Goal: Transaction & Acquisition: Book appointment/travel/reservation

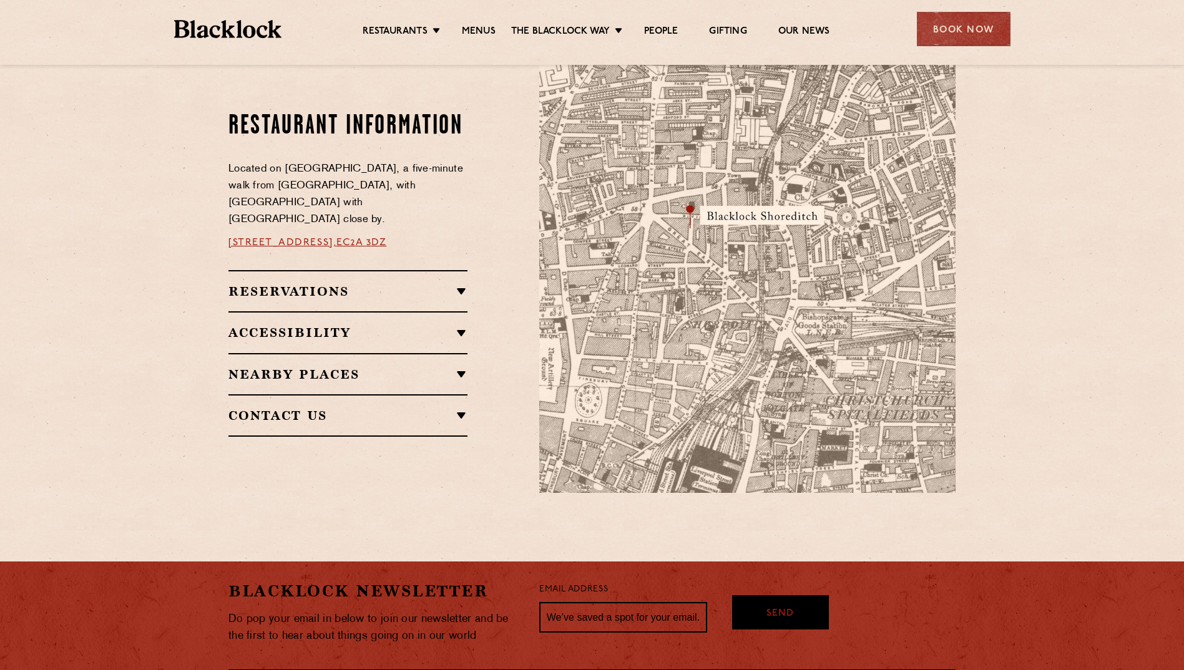
scroll to position [686, 0]
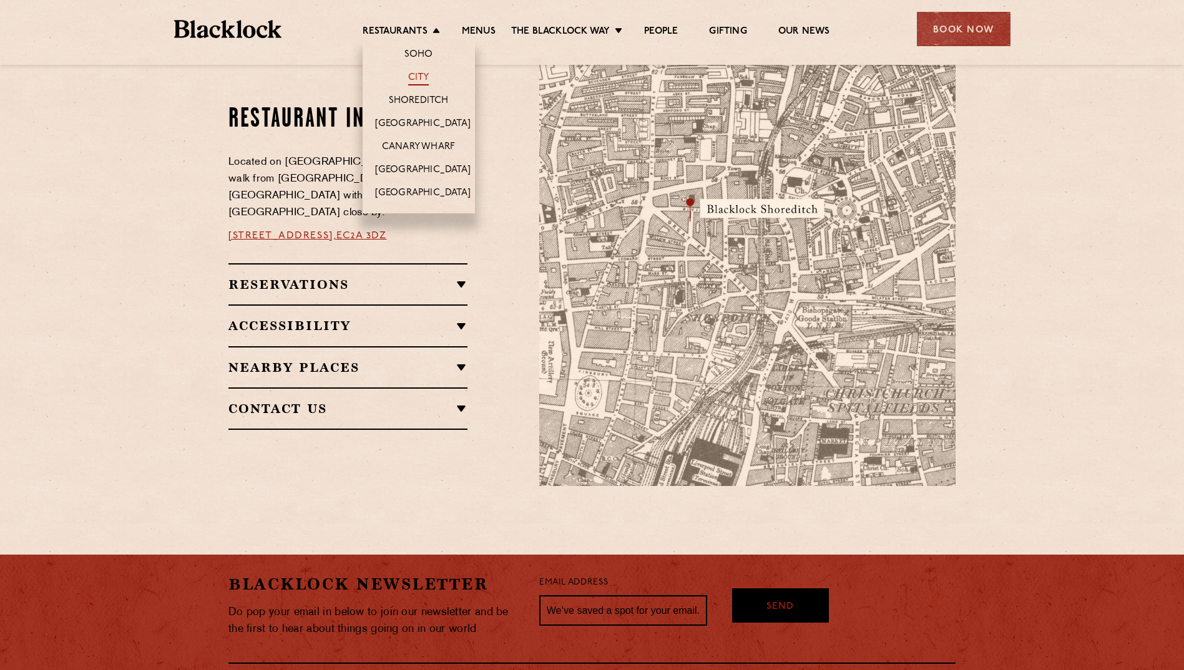
click at [416, 79] on link "City" at bounding box center [418, 79] width 21 height 14
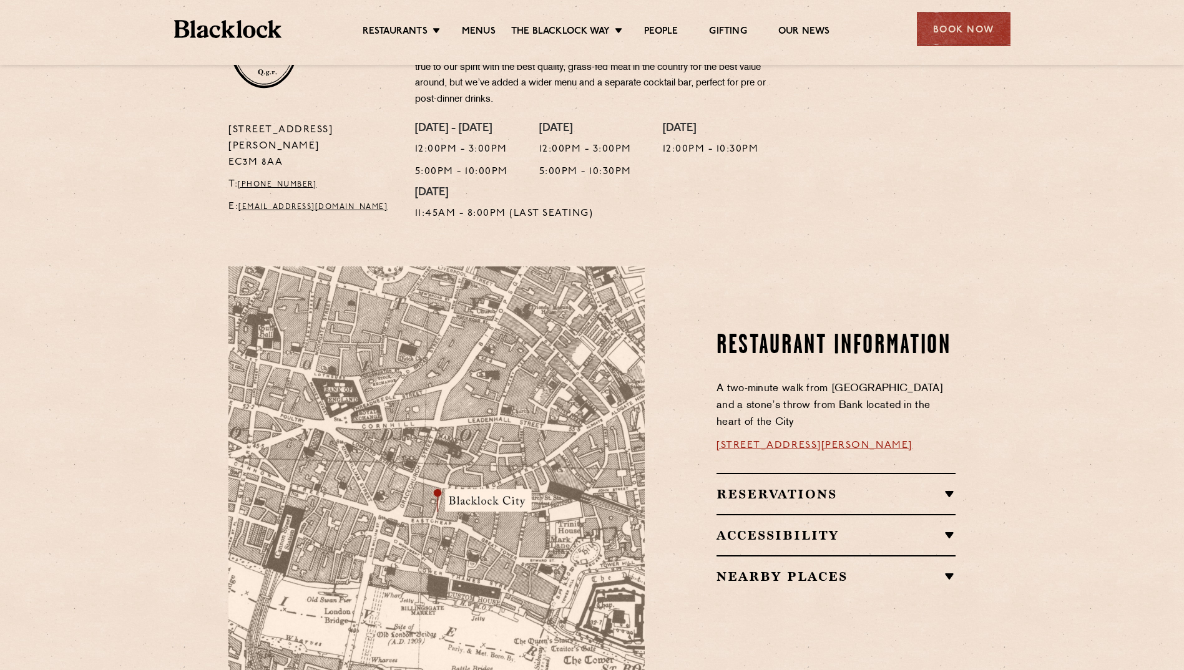
scroll to position [562, 0]
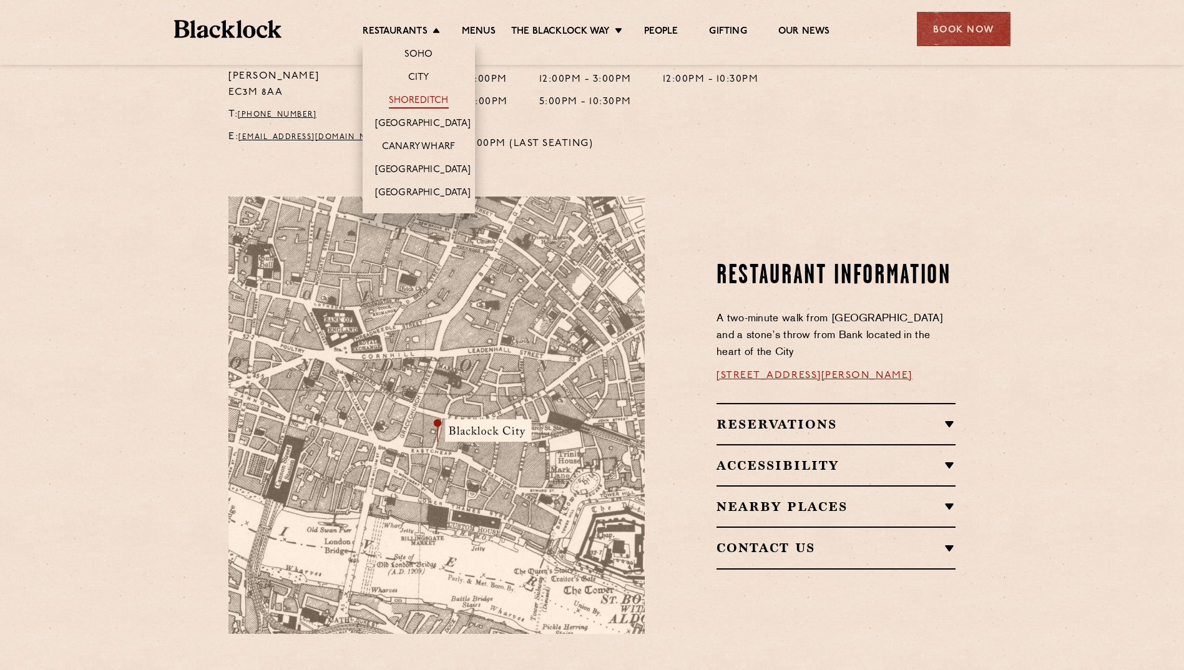
click at [419, 100] on link "Shoreditch" at bounding box center [419, 102] width 60 height 14
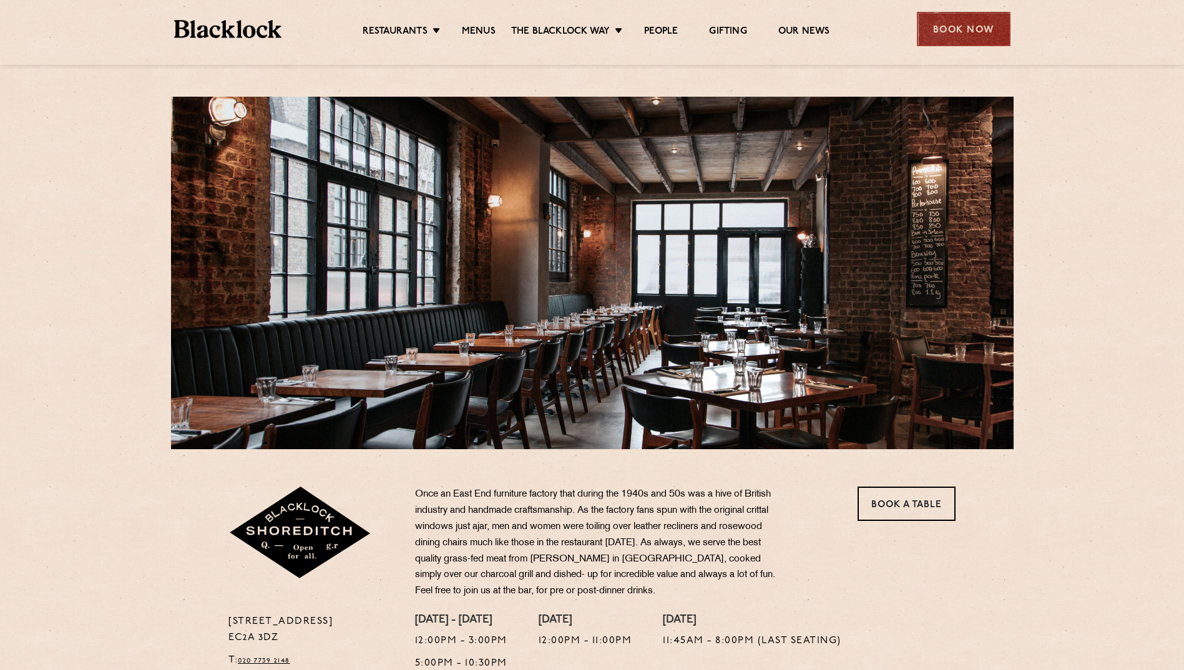
click at [967, 34] on div "Book Now" at bounding box center [964, 29] width 94 height 34
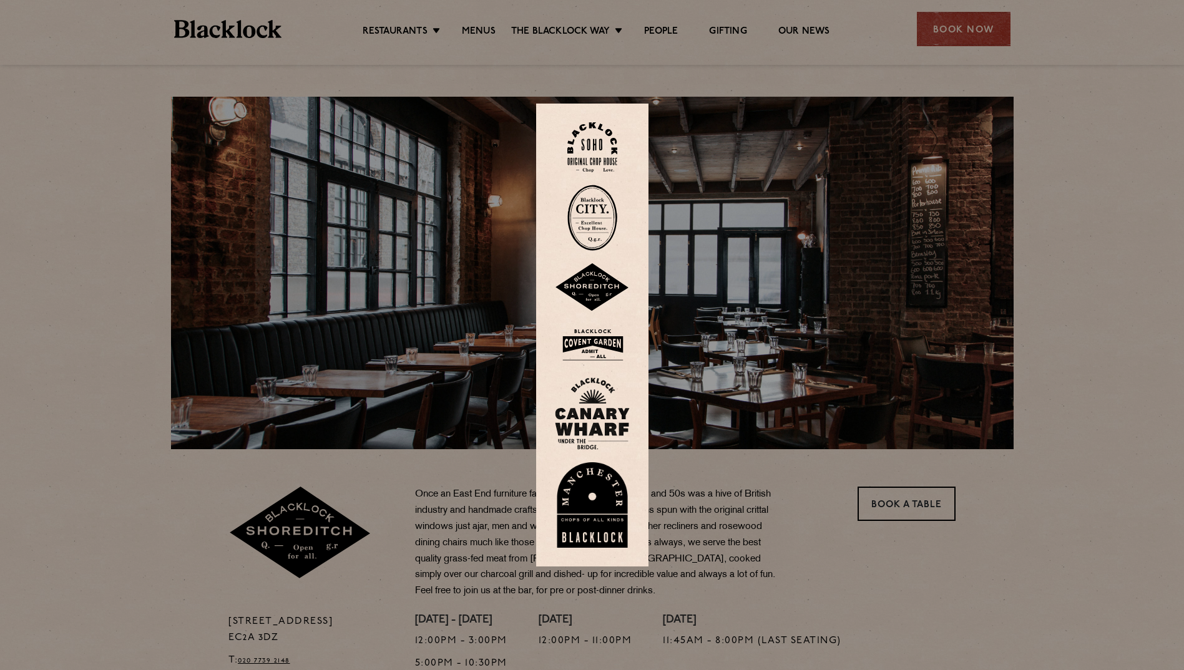
click at [602, 295] on img at bounding box center [592, 287] width 75 height 49
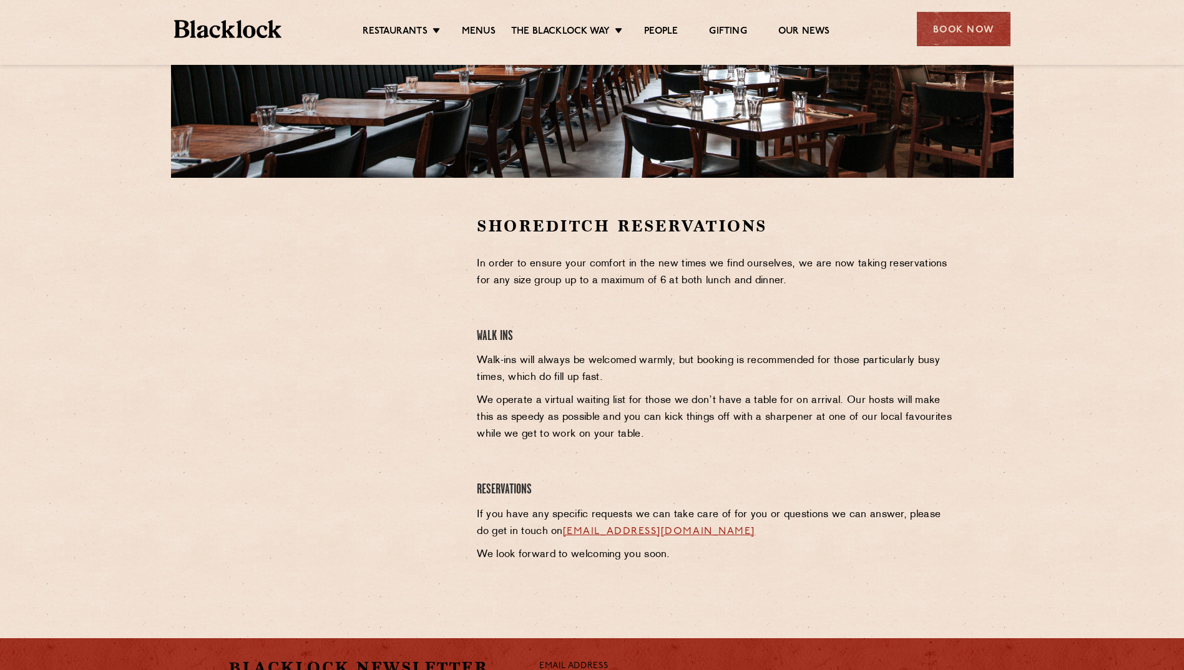
scroll to position [250, 0]
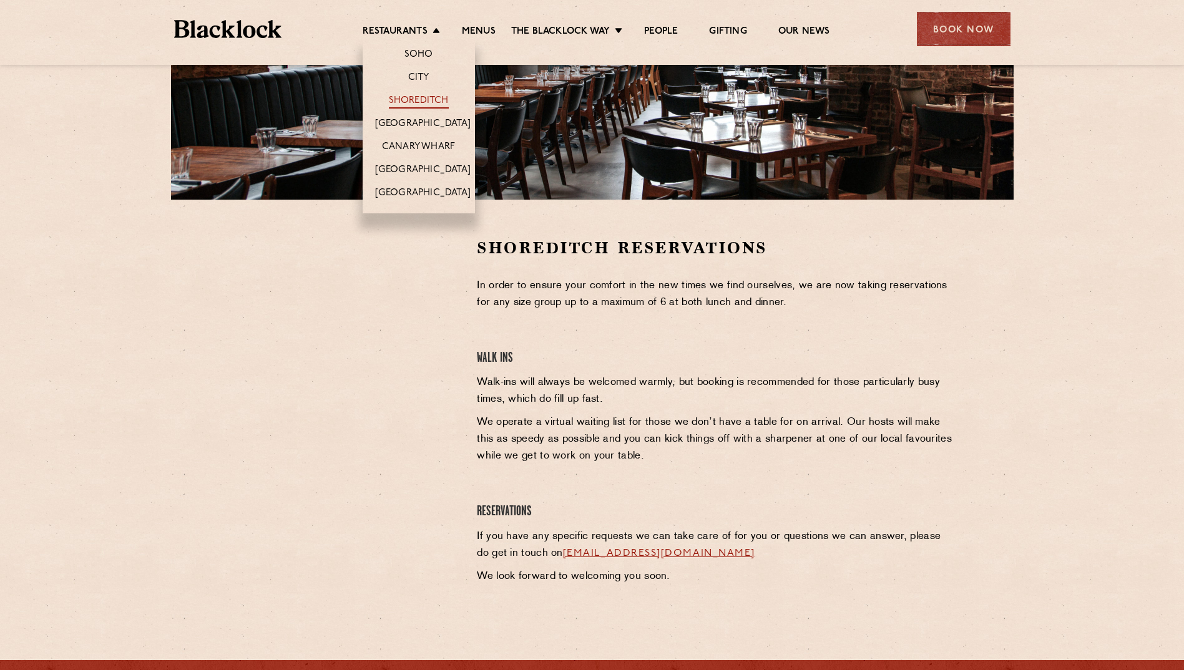
click at [432, 100] on link "Shoreditch" at bounding box center [419, 102] width 60 height 14
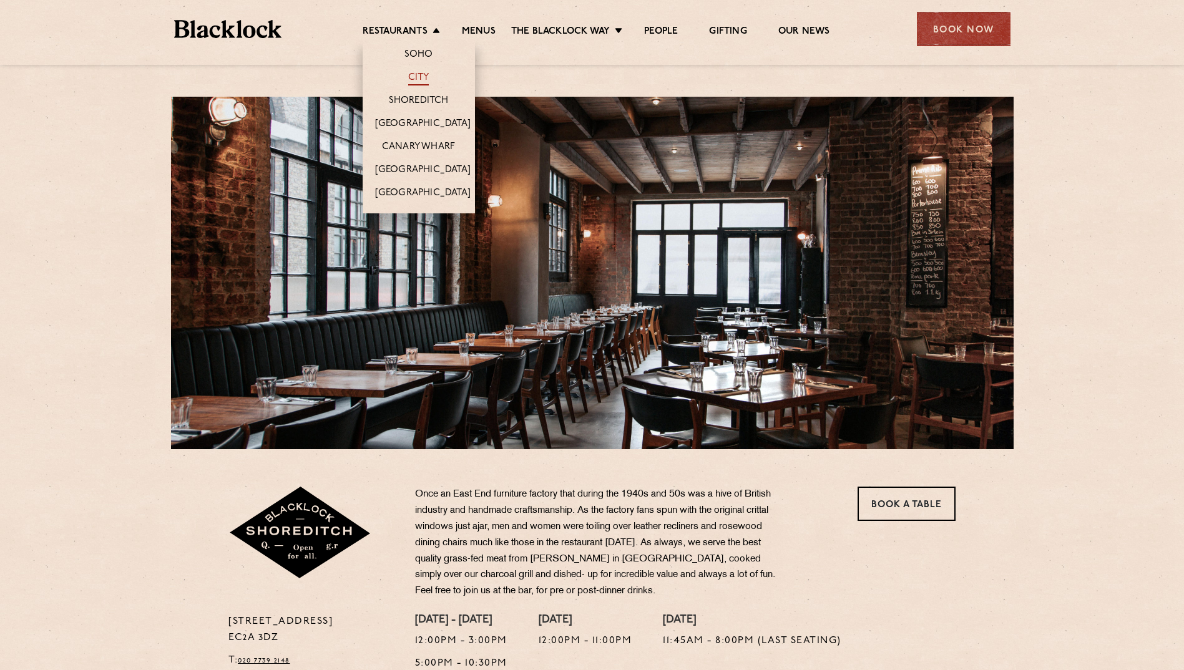
click at [413, 79] on link "City" at bounding box center [418, 79] width 21 height 14
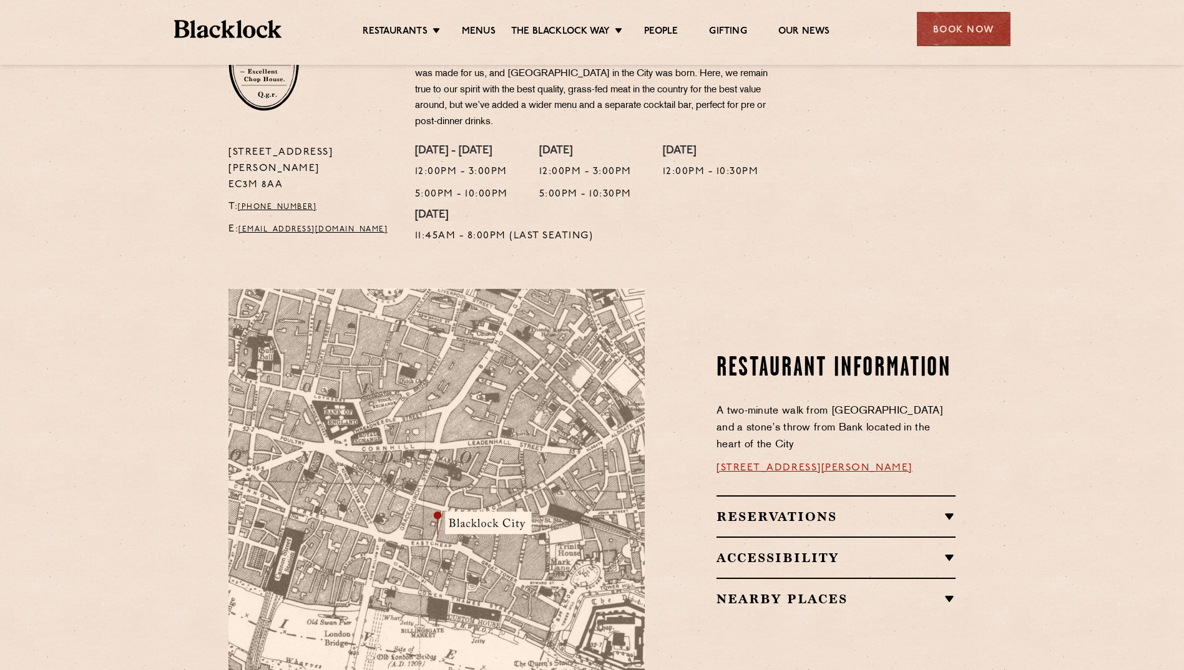
scroll to position [562, 0]
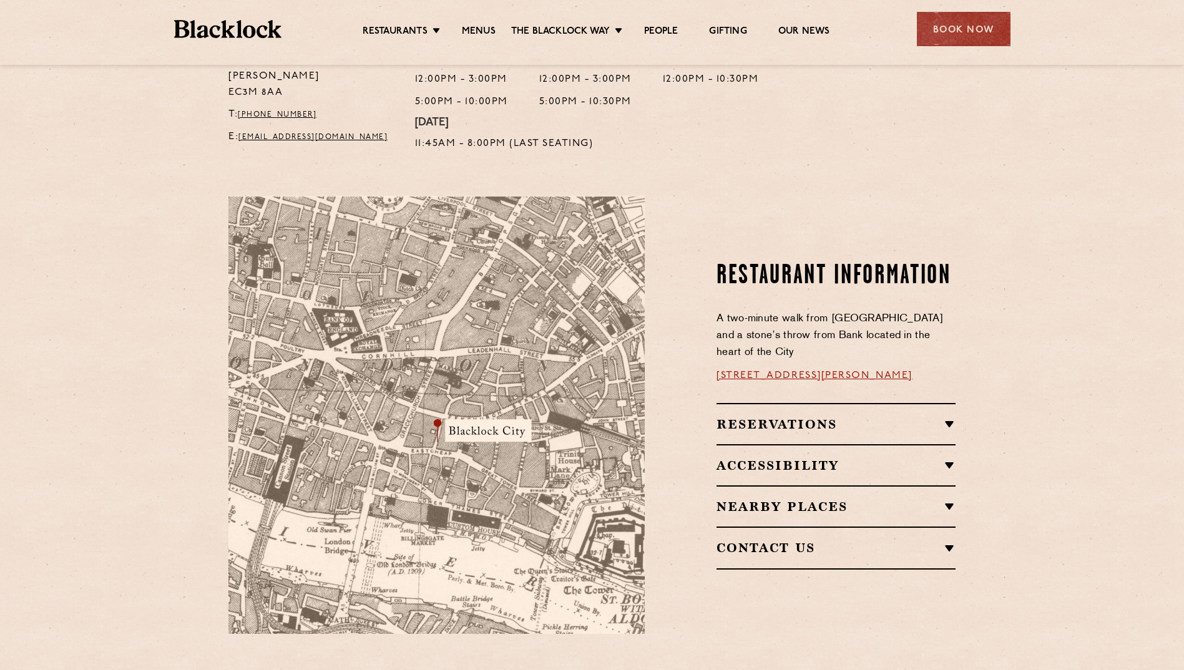
click at [756, 417] on h2 "Reservations" at bounding box center [835, 424] width 239 height 15
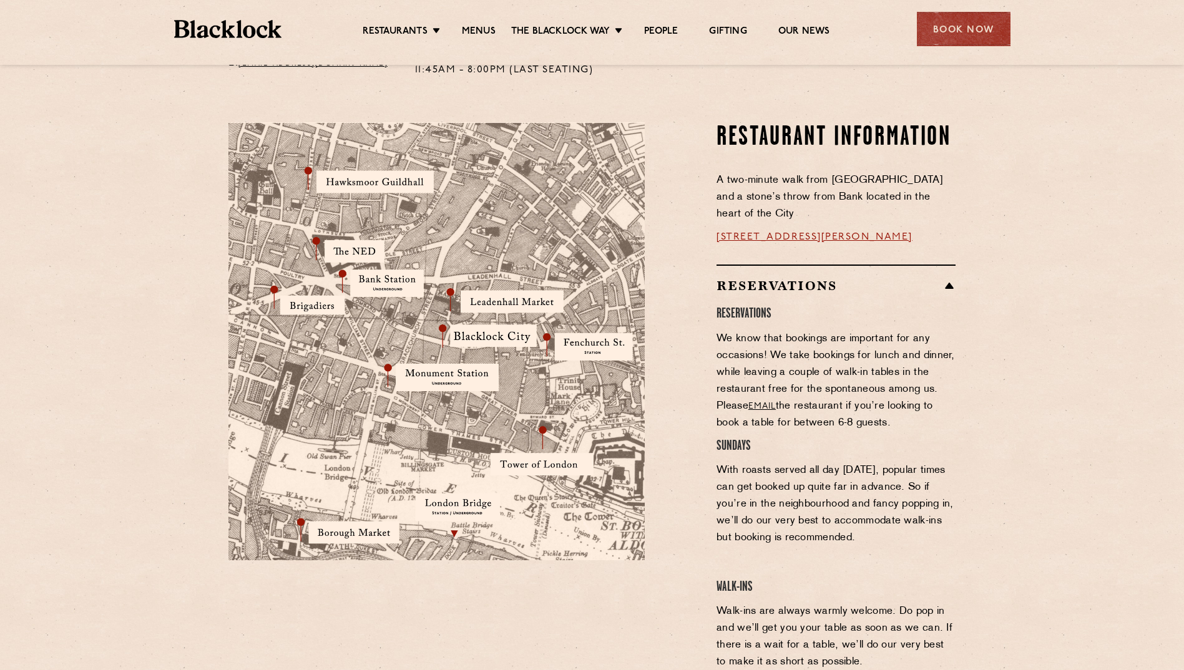
scroll to position [374, 0]
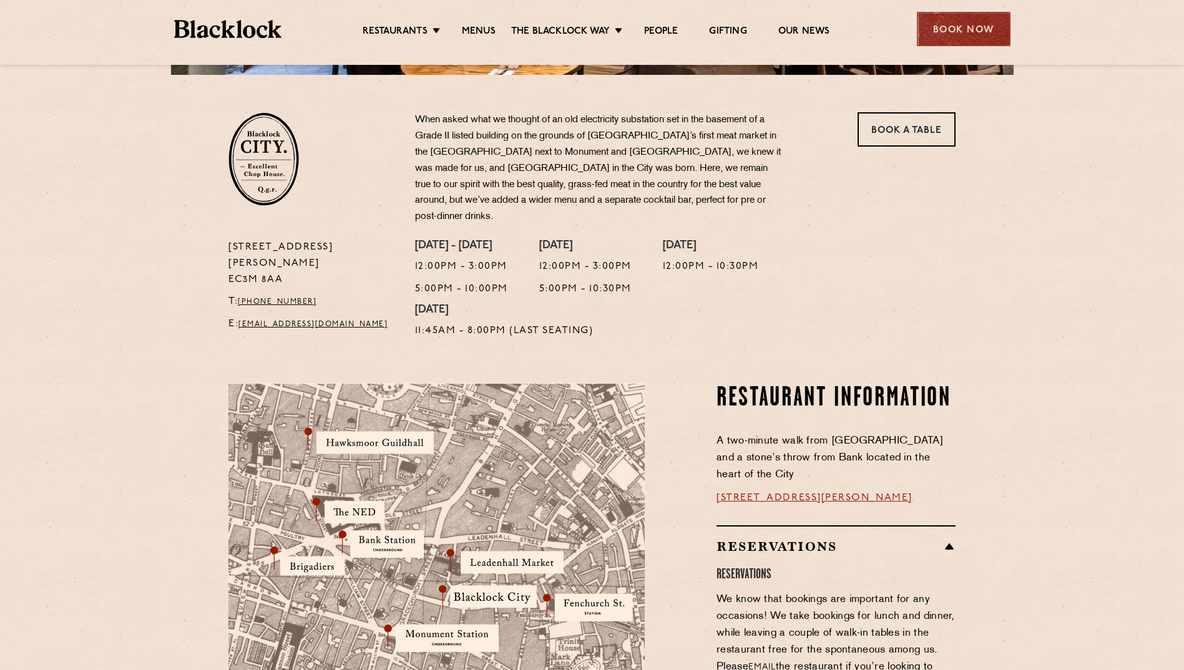
click at [953, 36] on div "Book Now" at bounding box center [964, 29] width 94 height 34
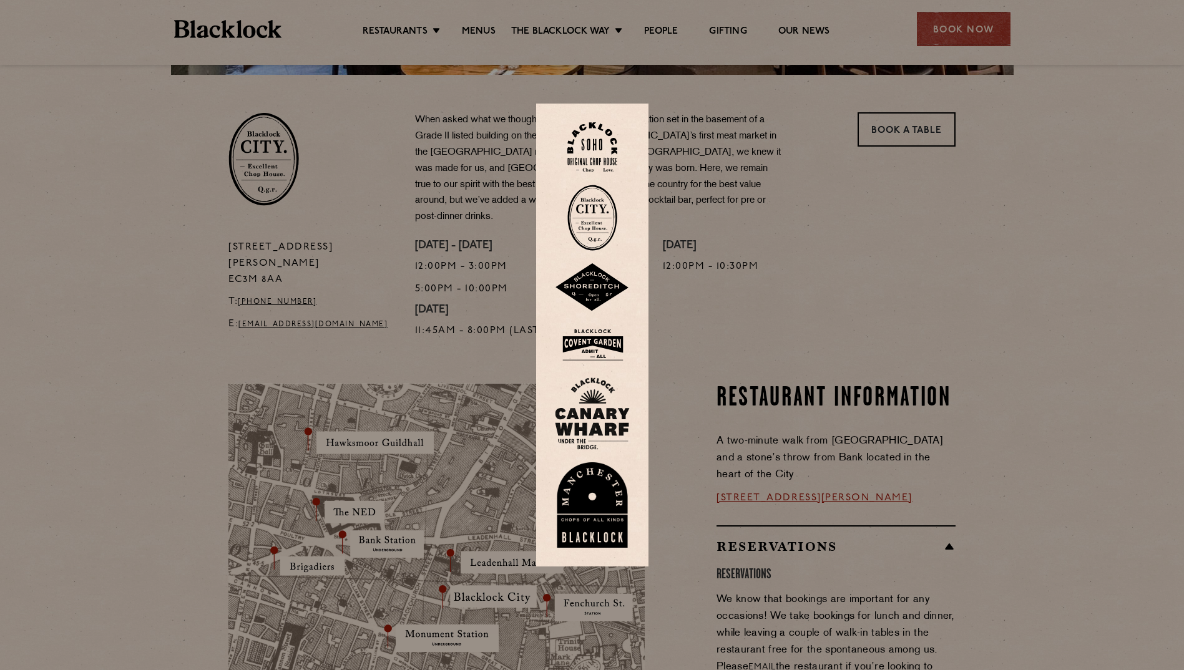
click at [592, 214] on img at bounding box center [592, 218] width 50 height 66
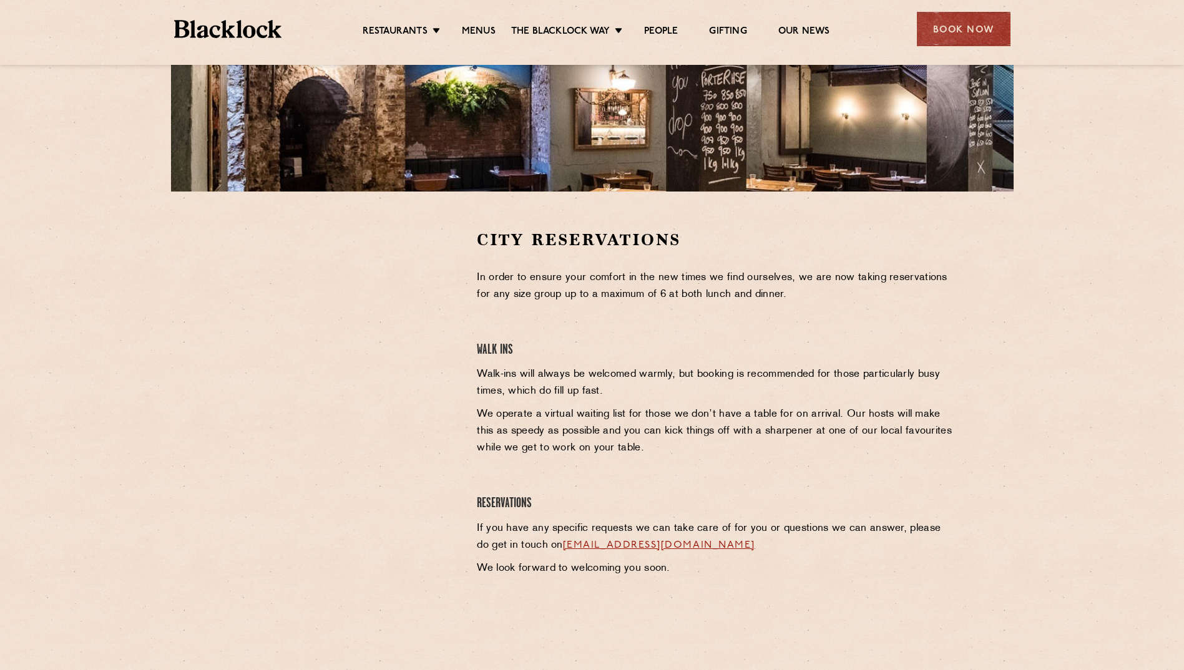
scroll to position [312, 0]
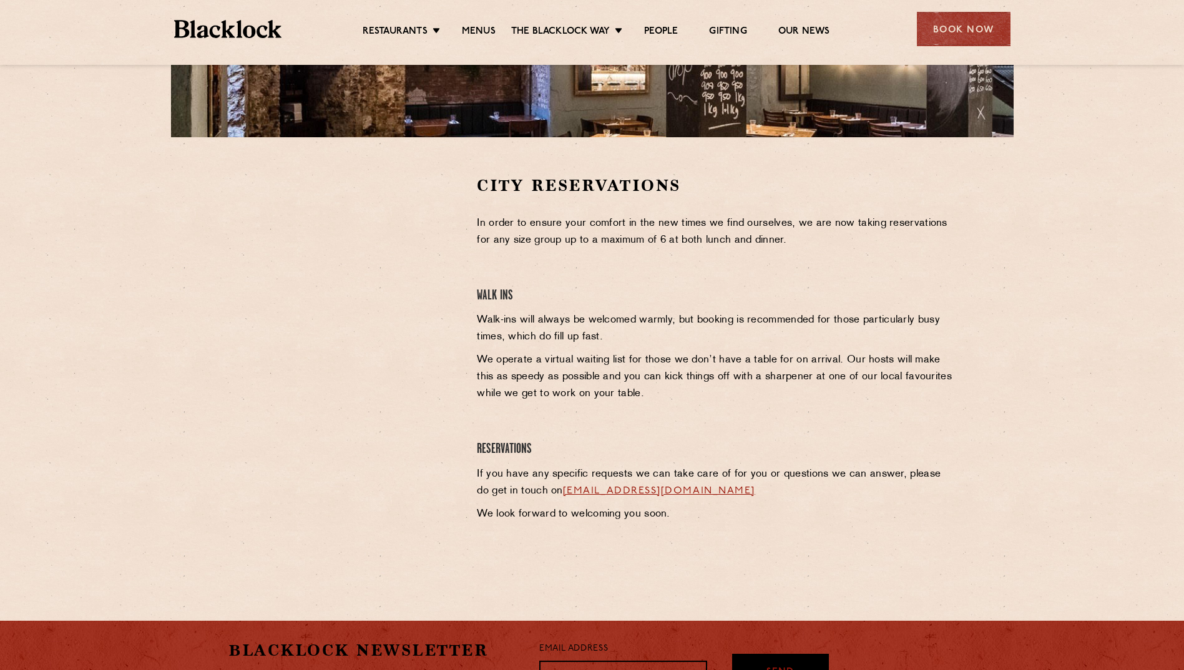
click at [1071, 356] on section "City Reservations In order to ensure your comfort in the new times we find ours…" at bounding box center [592, 363] width 1184 height 452
